Goal: Transaction & Acquisition: Book appointment/travel/reservation

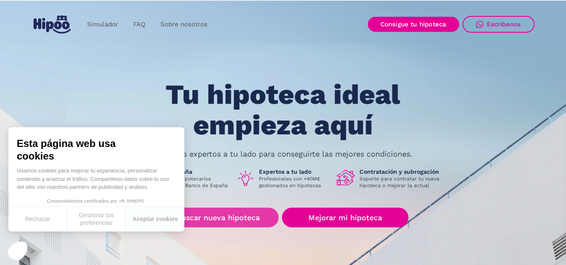
click at [201, 218] on link "Buscar nueva hipoteca" at bounding box center [218, 218] width 121 height 20
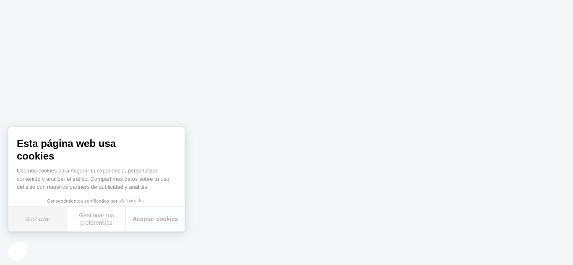
click at [34, 219] on button "Rechazar" at bounding box center [37, 219] width 59 height 25
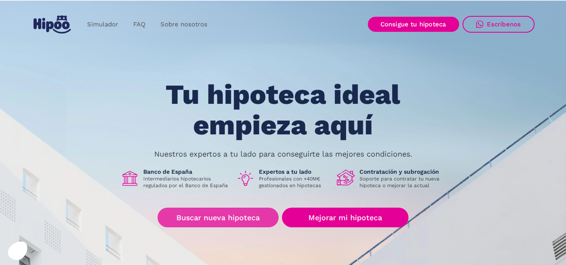
click at [203, 219] on link "Buscar nueva hipoteca" at bounding box center [218, 218] width 121 height 20
